Goal: Transaction & Acquisition: Purchase product/service

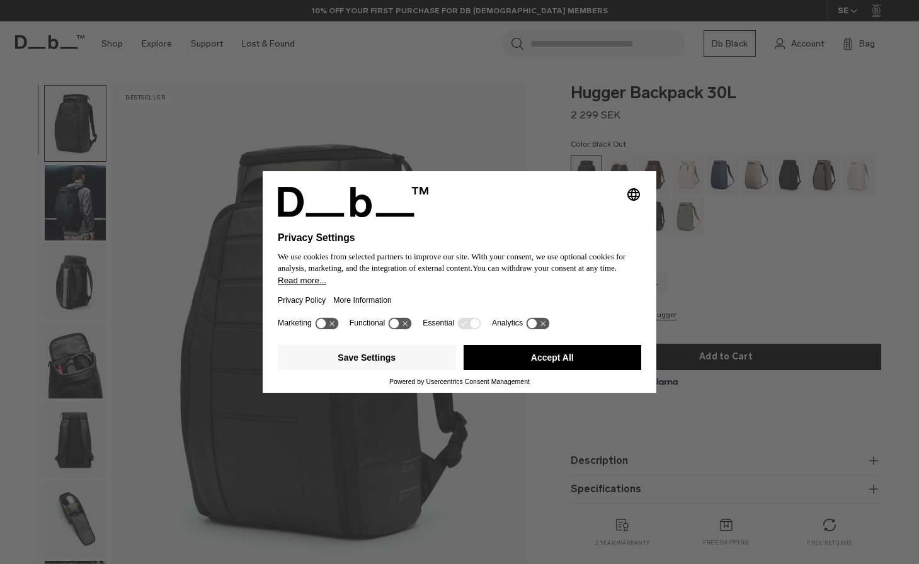
click at [523, 361] on button "Accept All" at bounding box center [553, 357] width 178 height 25
click at [546, 365] on button "Accept All" at bounding box center [553, 357] width 178 height 25
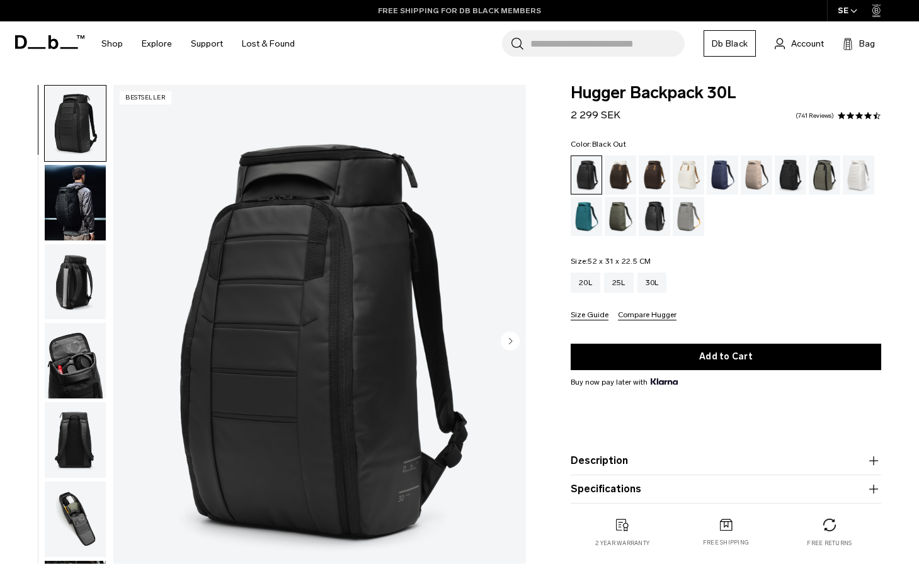
click at [487, 13] on link "FREE SHIPPING FOR DB BLACK MEMBERS" at bounding box center [459, 10] width 163 height 11
click at [122, 241] on img "1 / 11" at bounding box center [319, 342] width 413 height 515
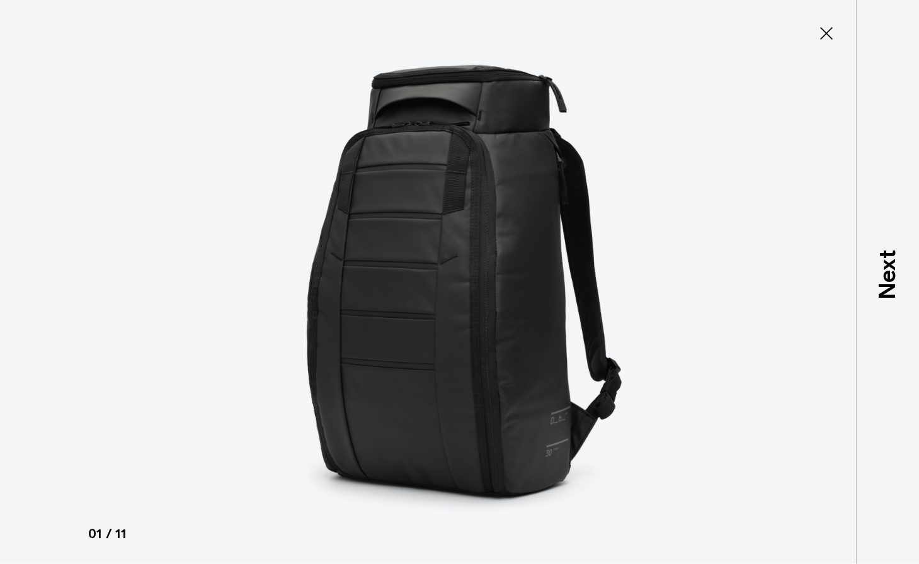
click at [833, 38] on icon at bounding box center [826, 33] width 20 height 20
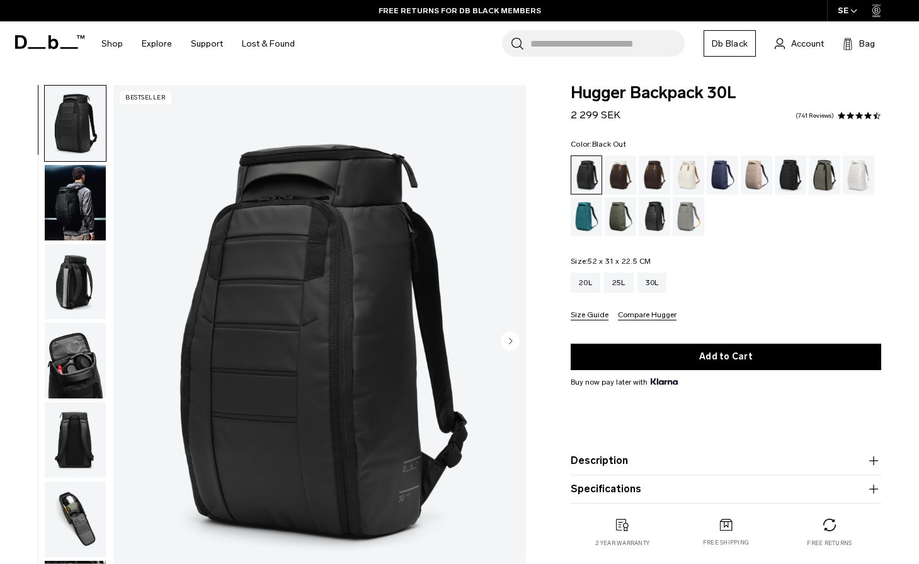
click at [73, 266] on img "button" at bounding box center [75, 282] width 61 height 76
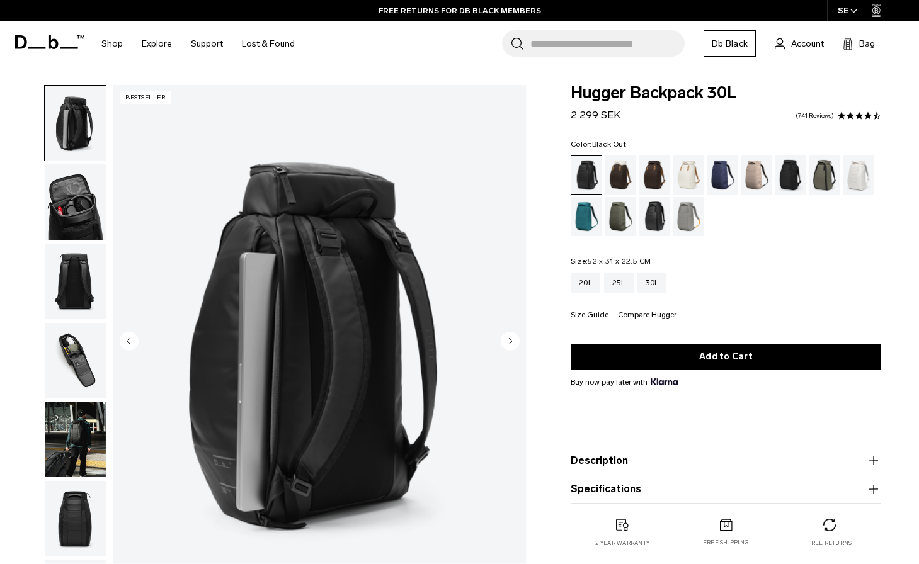
click at [71, 262] on img "button" at bounding box center [75, 282] width 61 height 76
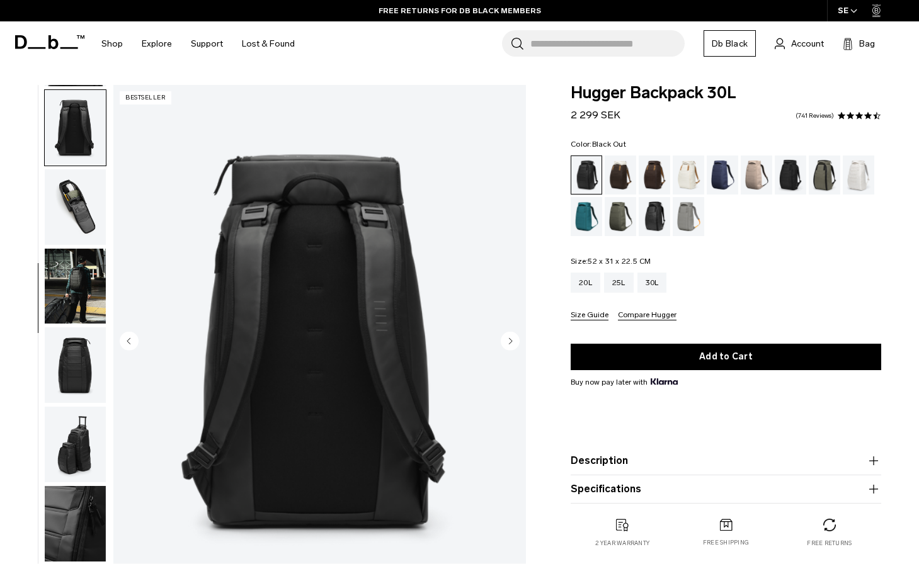
scroll to position [317, 0]
